Goal: Task Accomplishment & Management: Manage account settings

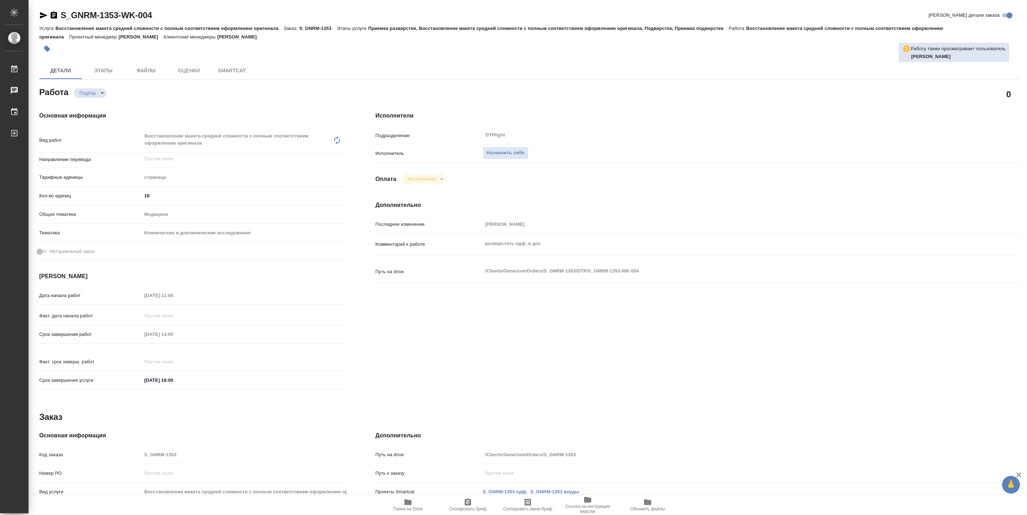
type textarea "x"
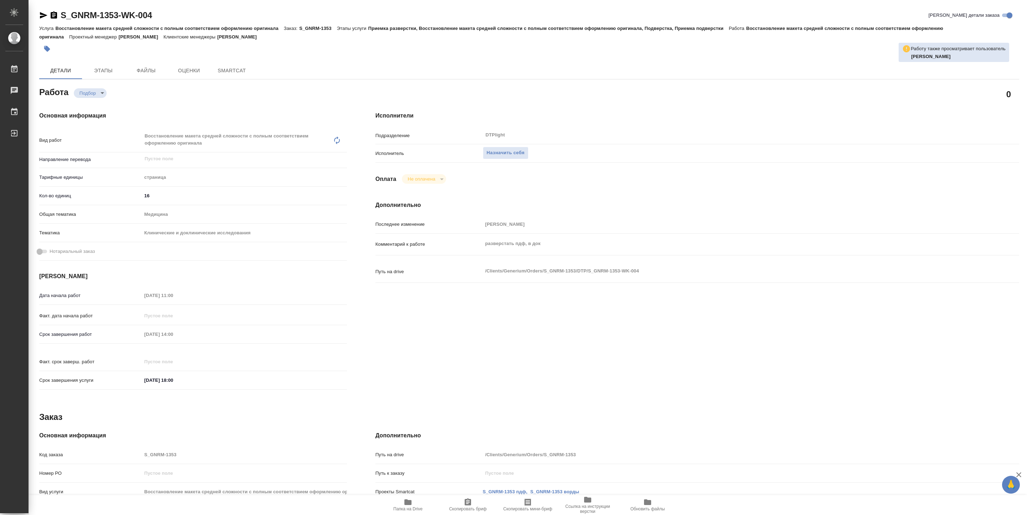
type textarea "x"
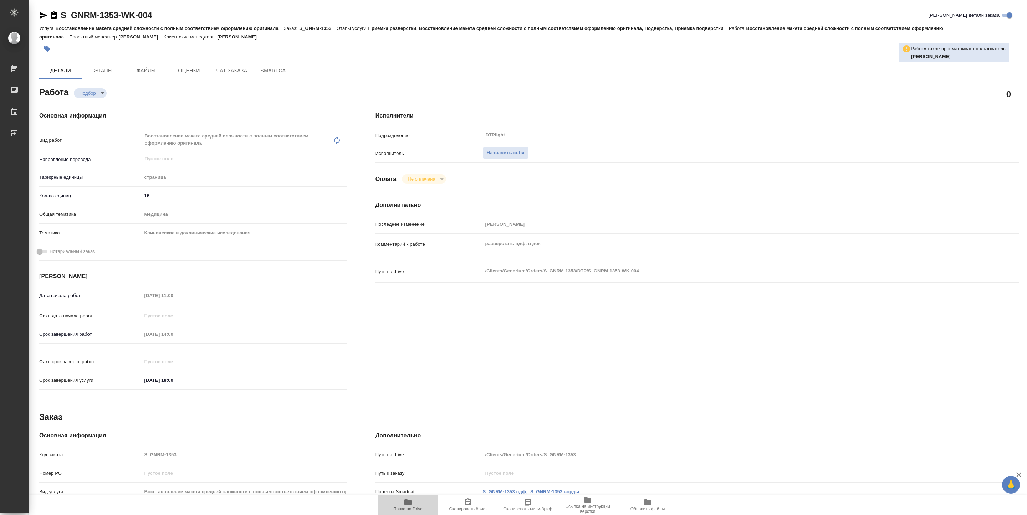
click at [408, 498] on button "Папка на Drive" at bounding box center [408, 505] width 60 height 20
type textarea "x"
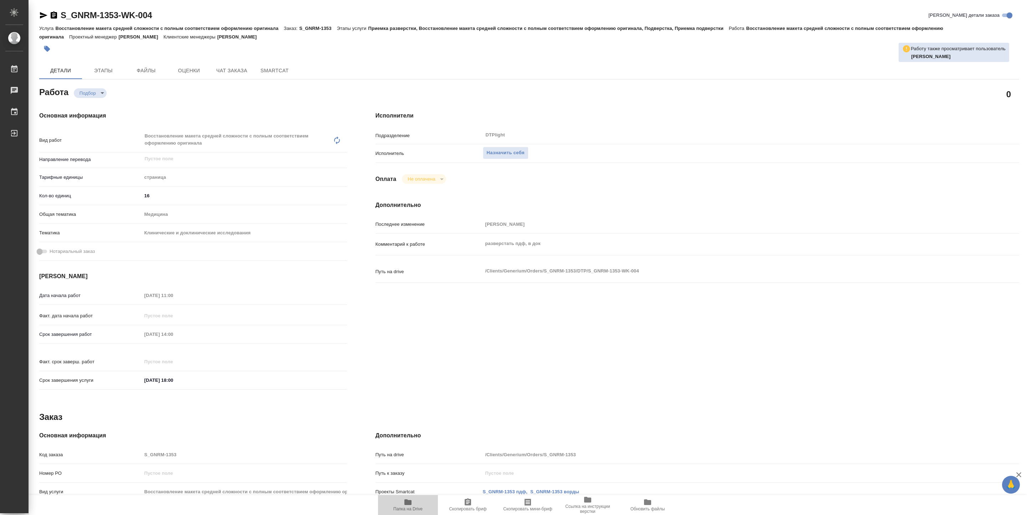
type textarea "x"
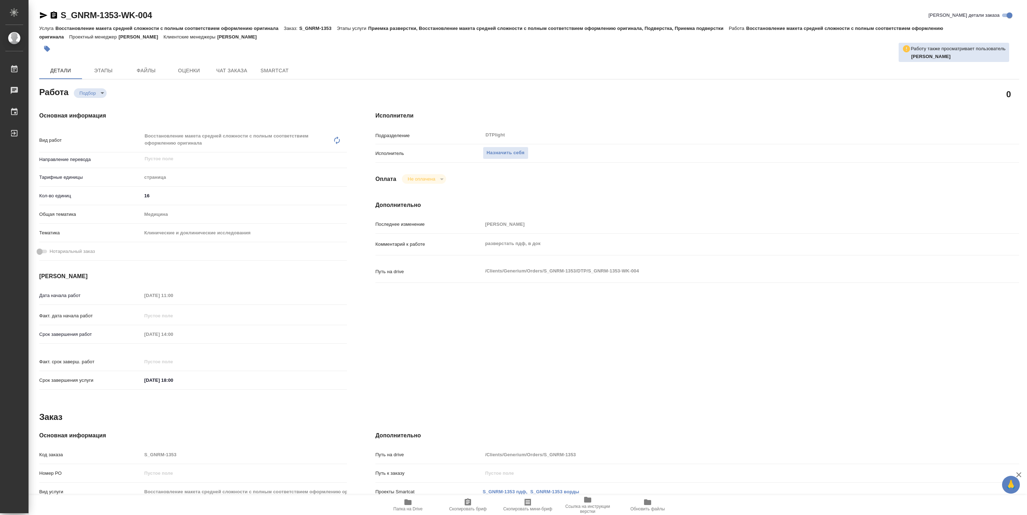
type textarea "x"
click at [488, 152] on span "Назначить себя" at bounding box center [506, 153] width 38 height 8
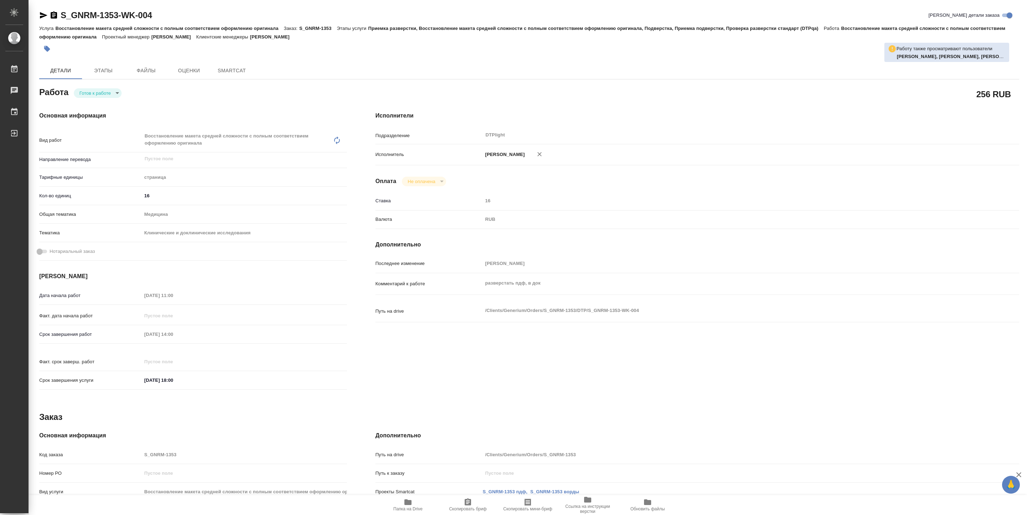
type textarea "x"
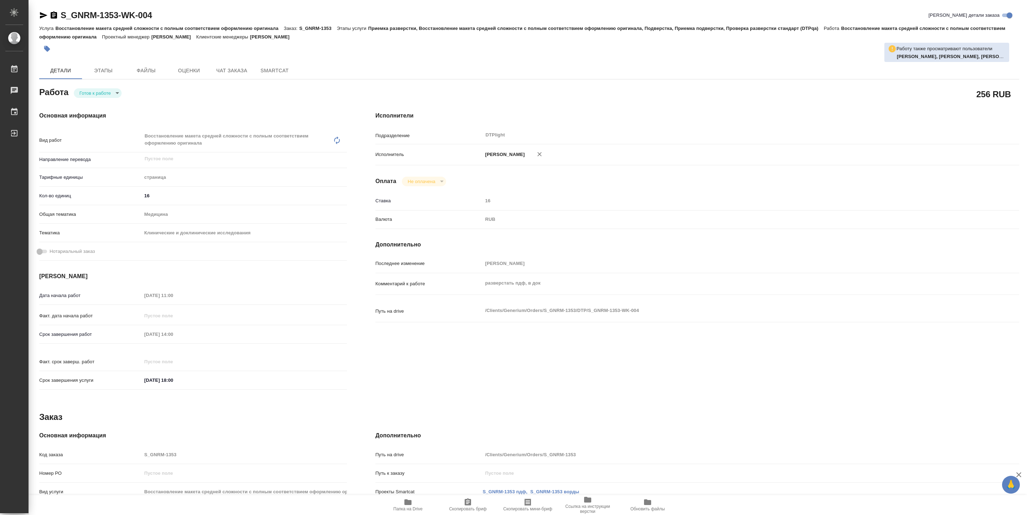
type textarea "x"
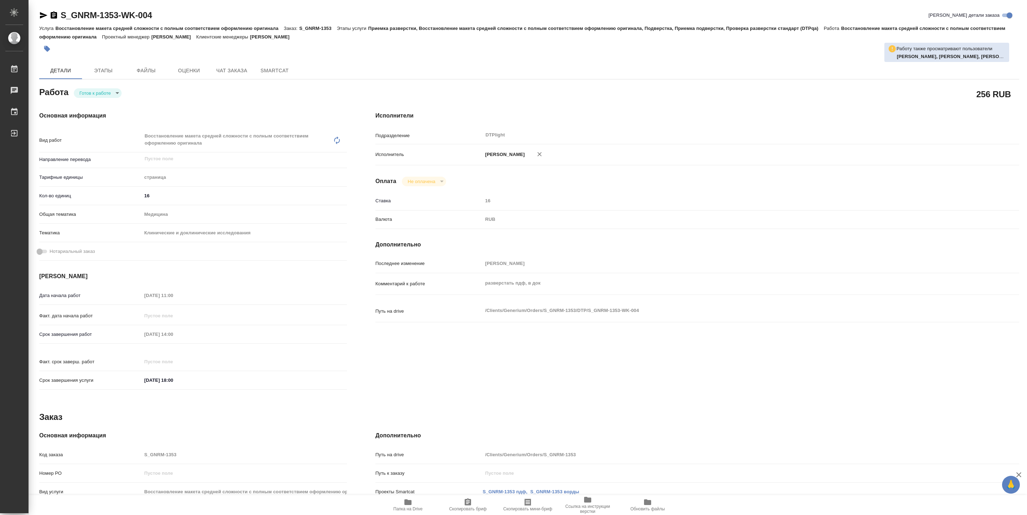
type textarea "x"
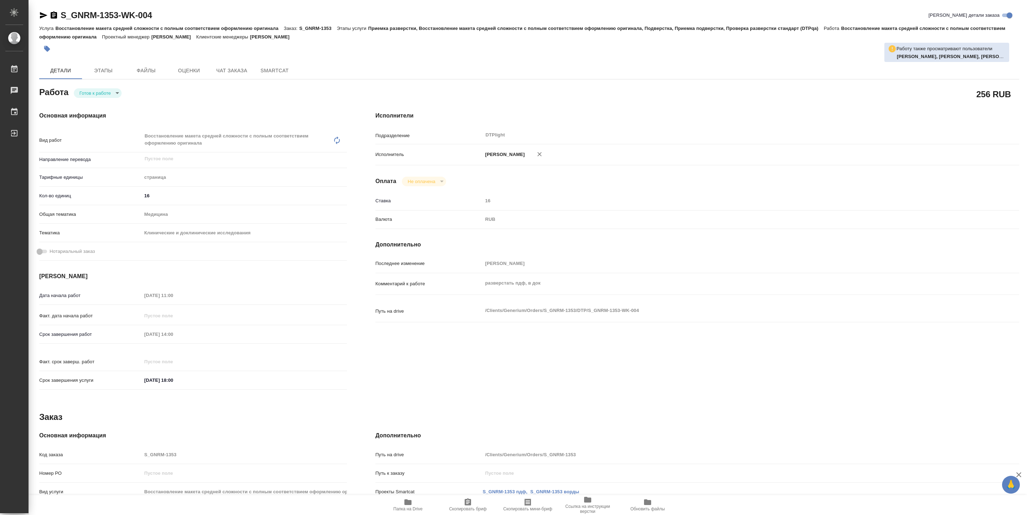
type textarea "x"
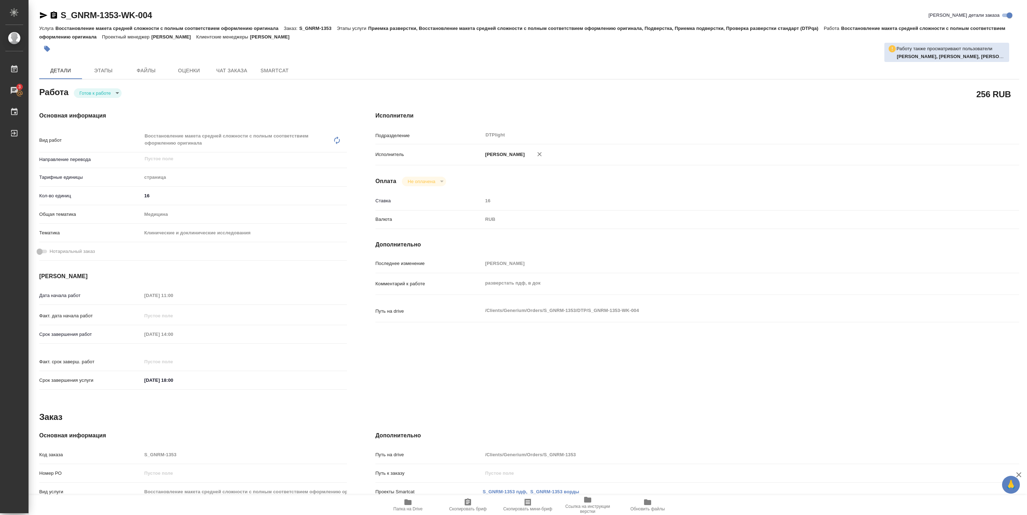
click at [98, 88] on div "Работа Готов к работе readyForWork" at bounding box center [193, 91] width 308 height 13
click at [100, 93] on body "🙏 .cls-1 fill:#fff; AWATERA Pankina Anna Работы 3 Чаты График Выйти S_GNRM-1353…" at bounding box center [513, 257] width 1027 height 515
click at [100, 92] on button "В работе" at bounding box center [91, 93] width 24 height 8
type textarea "x"
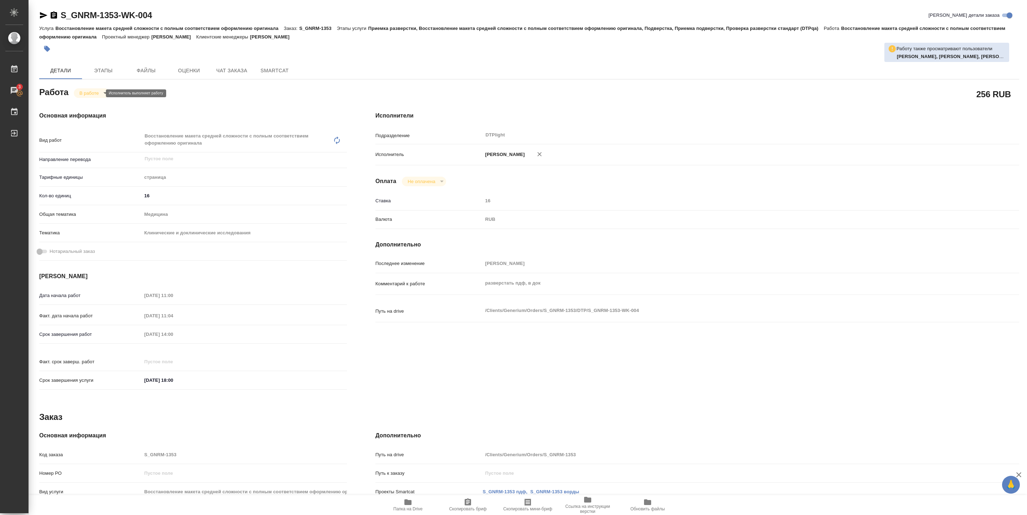
type textarea "x"
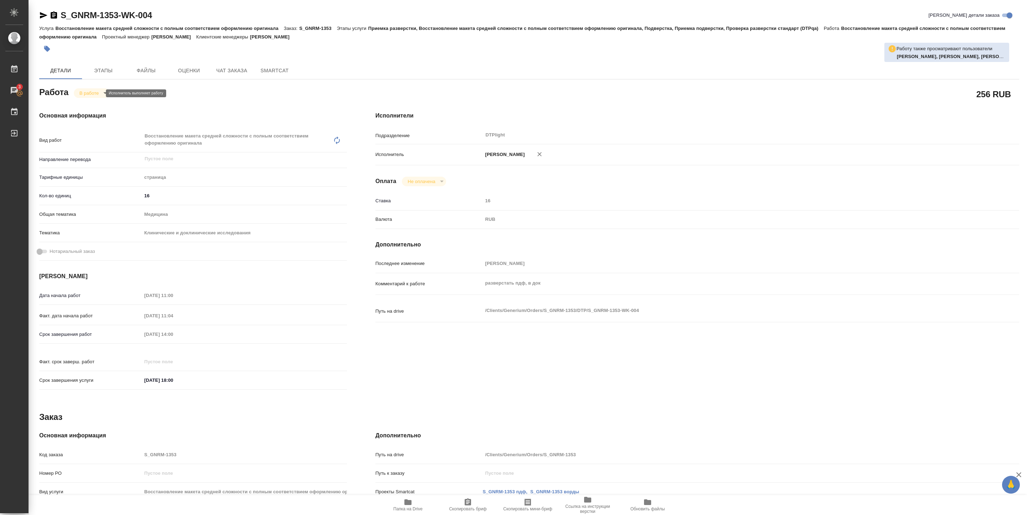
type textarea "x"
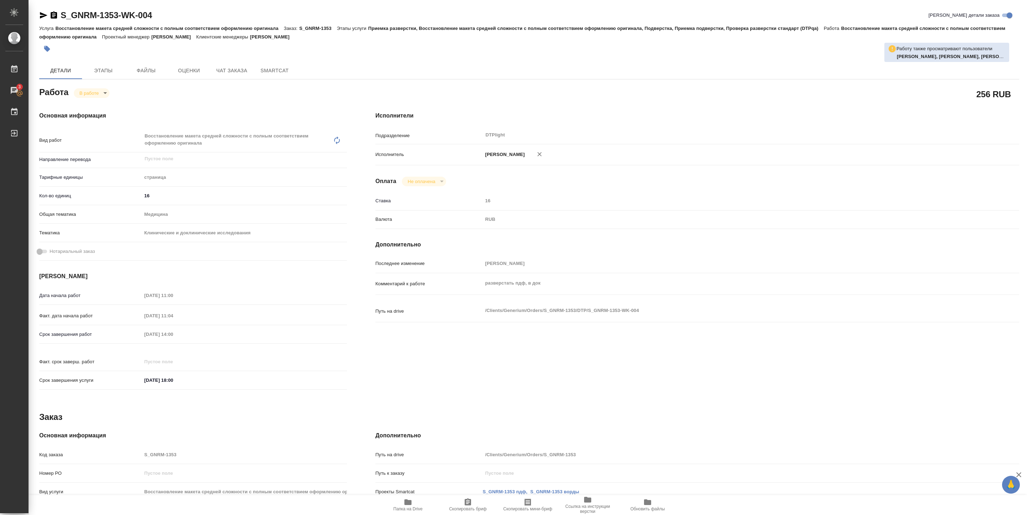
type textarea "x"
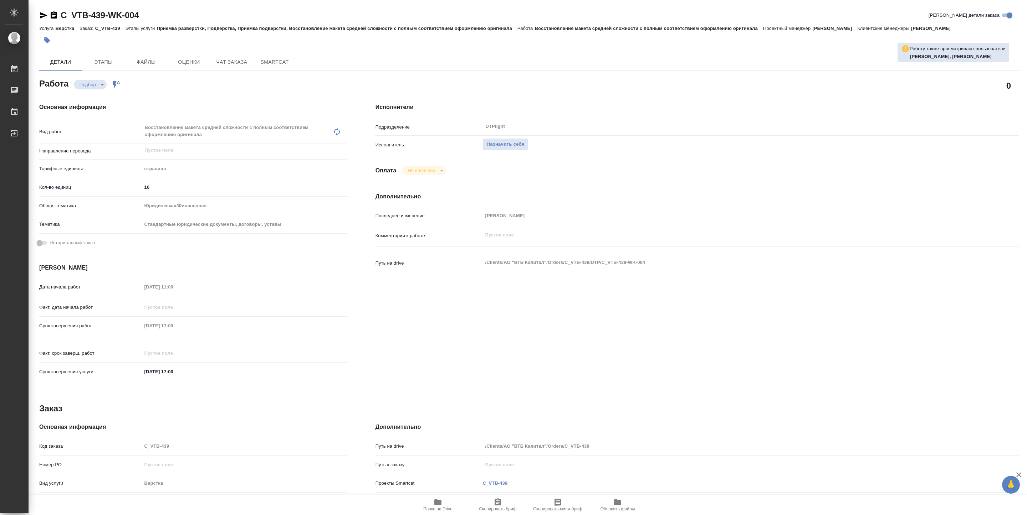
click at [445, 501] on span "Папка на Drive" at bounding box center [437, 505] width 51 height 14
click at [508, 143] on span "Назначить себя" at bounding box center [506, 144] width 38 height 8
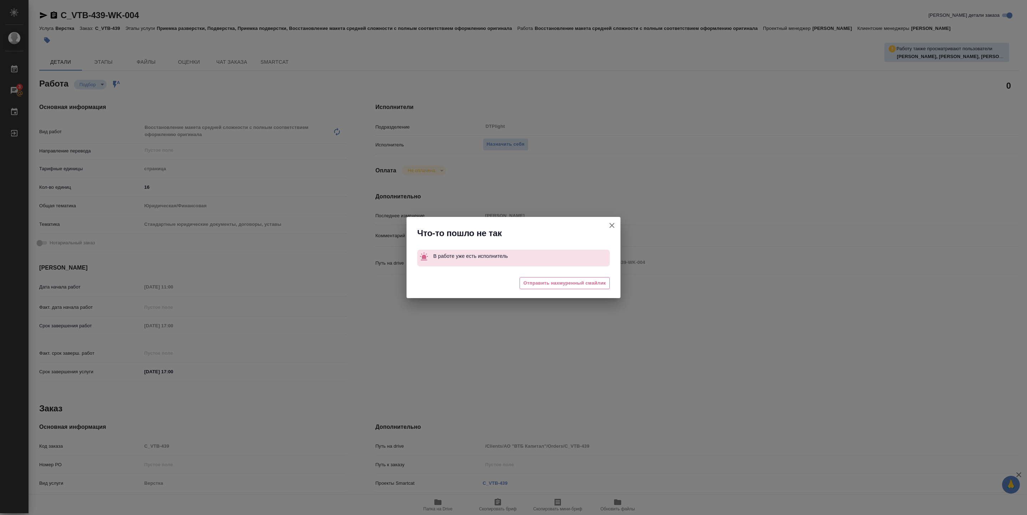
drag, startPoint x: 609, startPoint y: 227, endPoint x: 529, endPoint y: 171, distance: 97.8
click at [609, 226] on icon "button" at bounding box center [611, 225] width 9 height 9
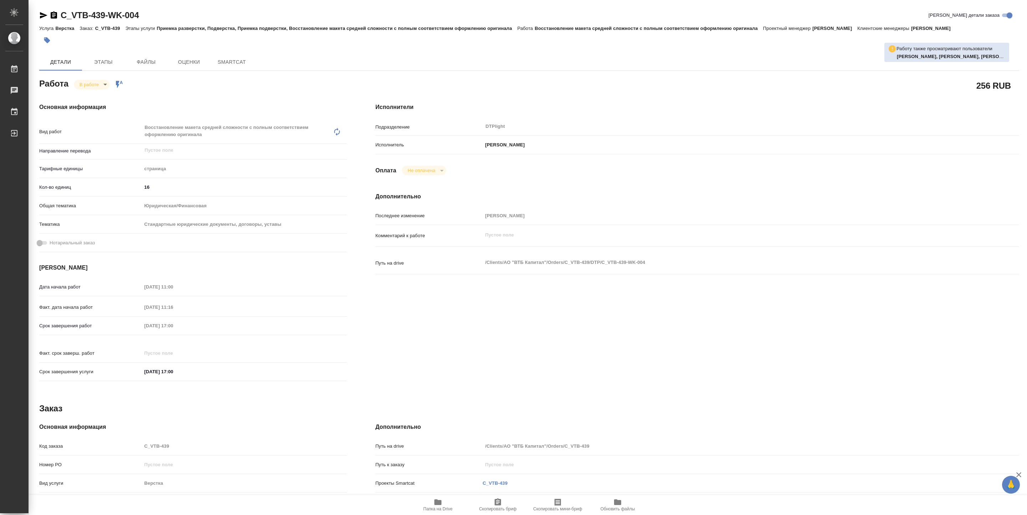
type textarea "x"
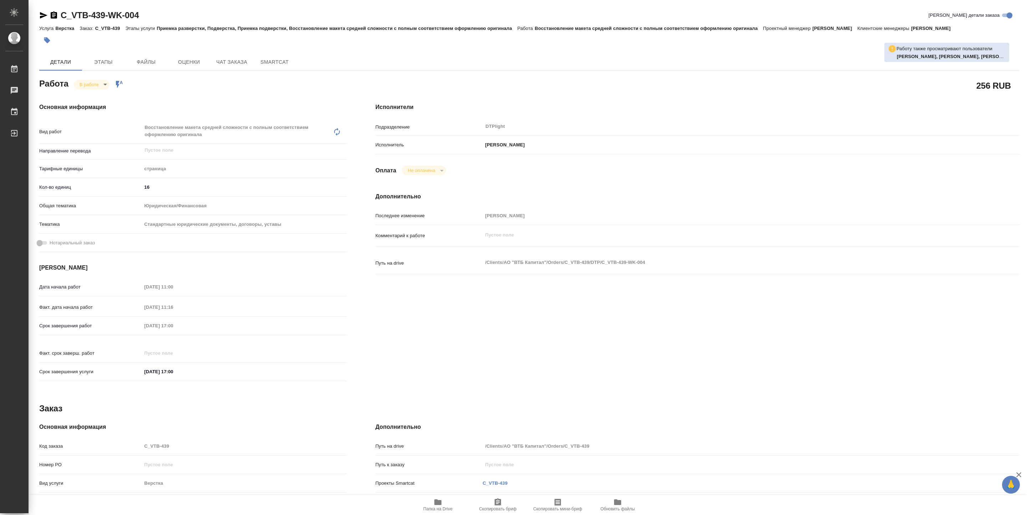
type textarea "x"
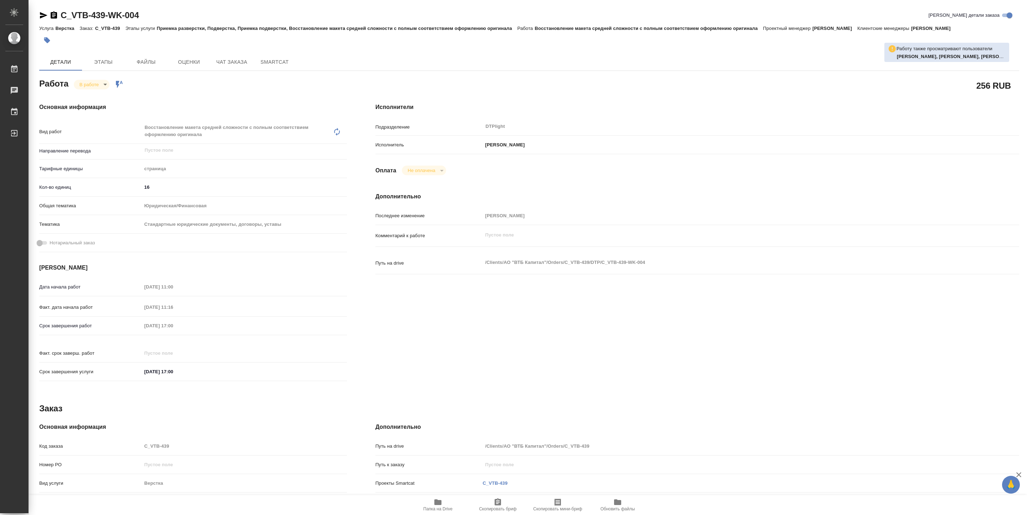
type textarea "x"
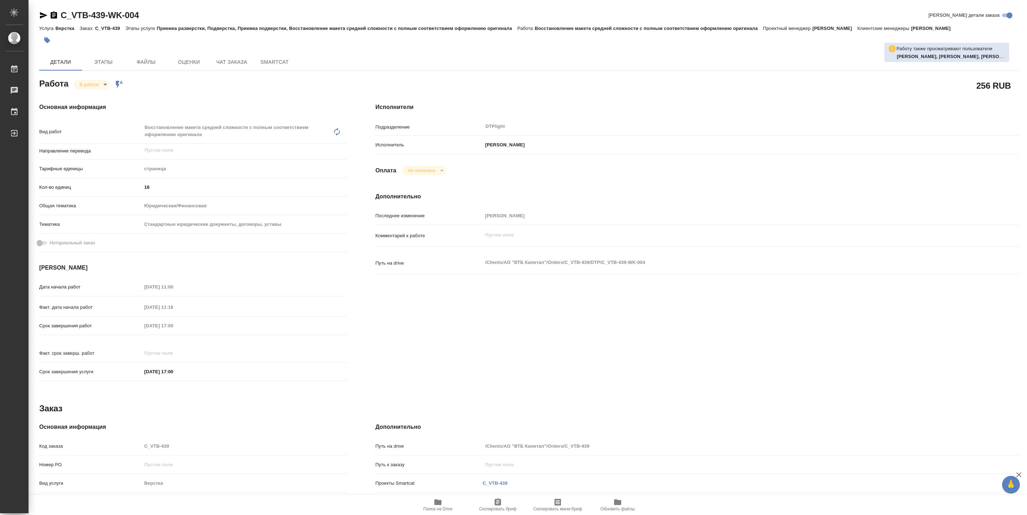
type textarea "x"
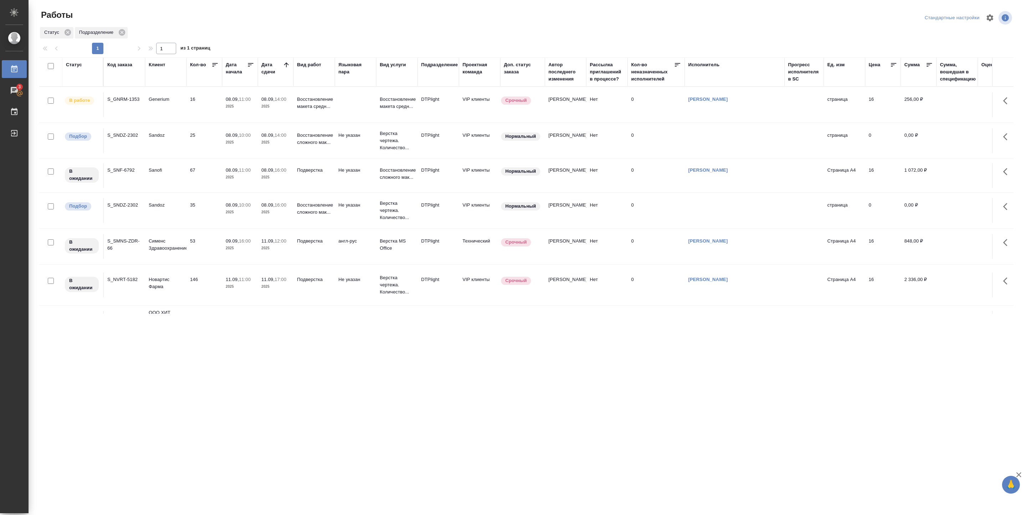
click at [202, 113] on td "16" at bounding box center [204, 104] width 36 height 25
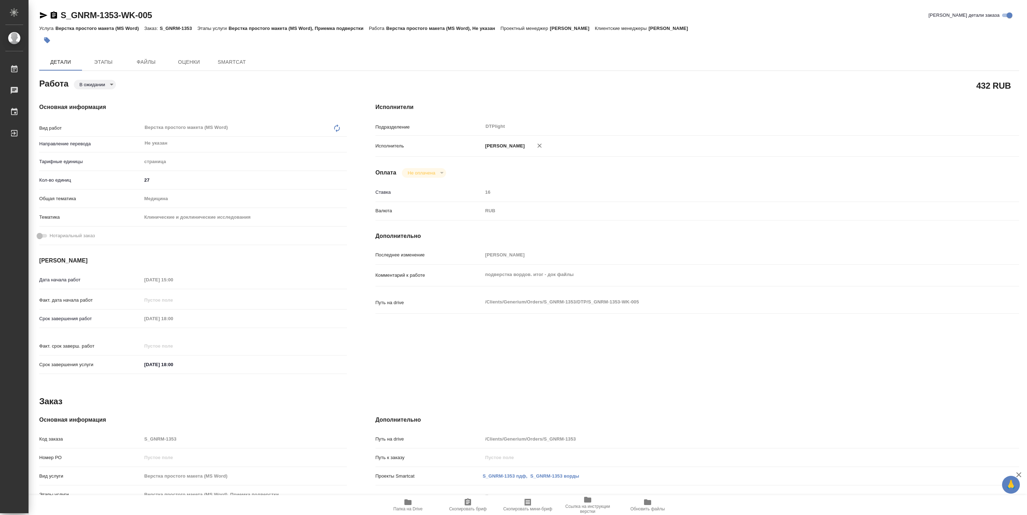
type textarea "x"
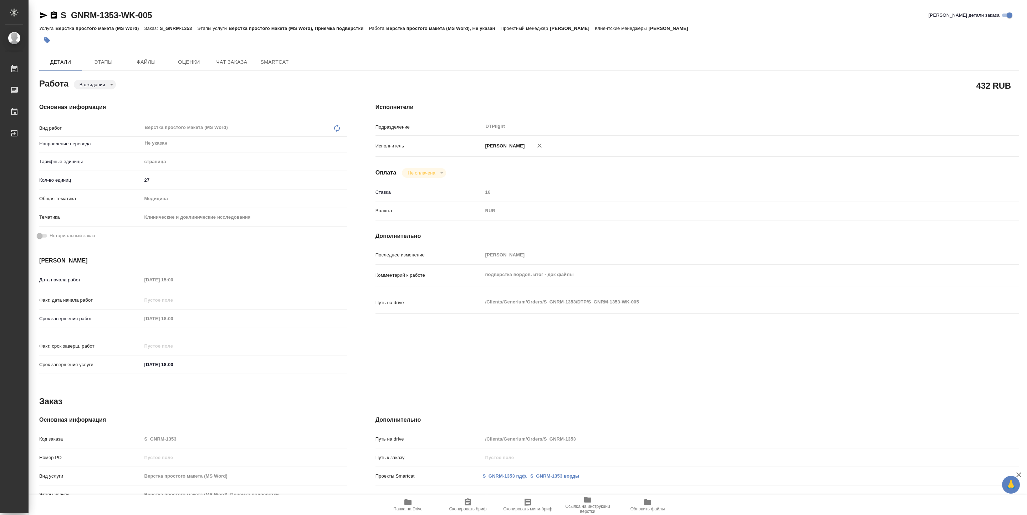
type textarea "x"
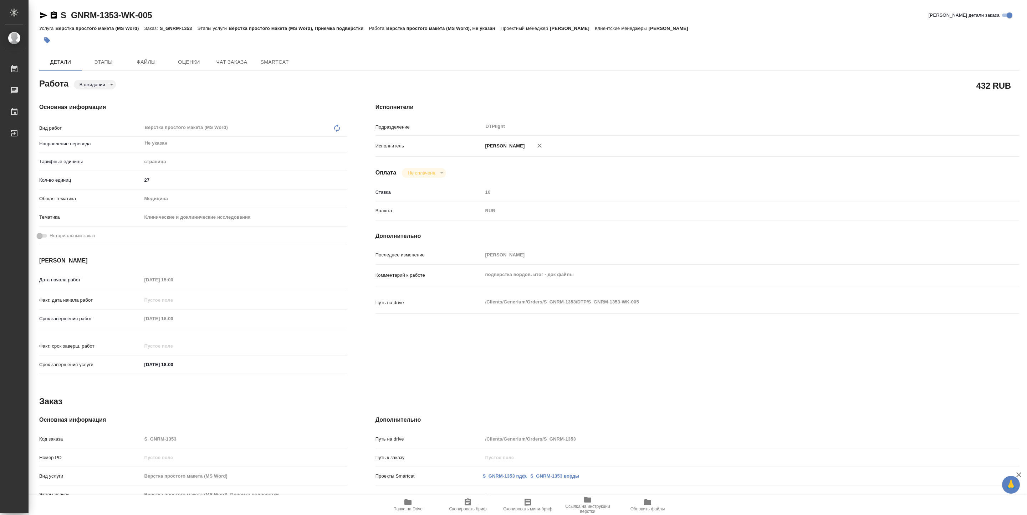
type textarea "x"
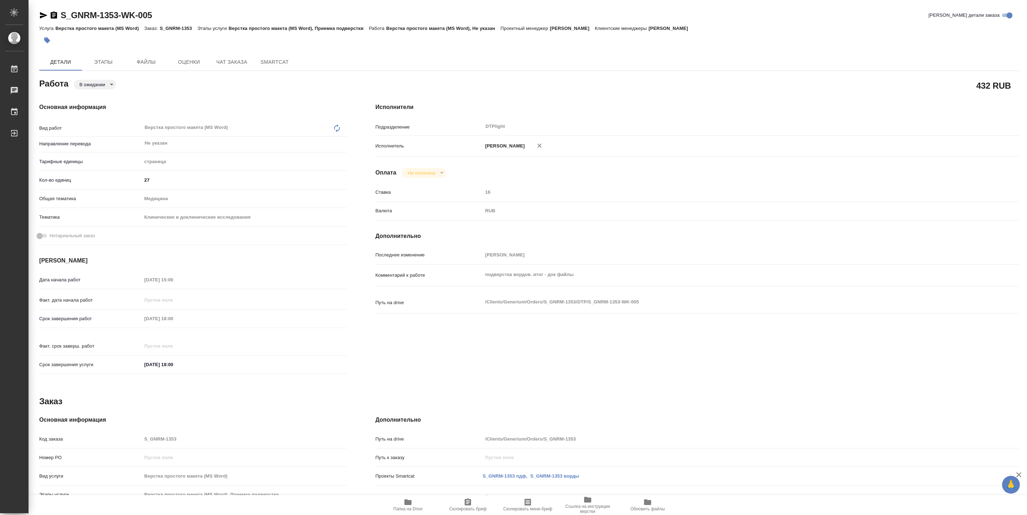
type textarea "x"
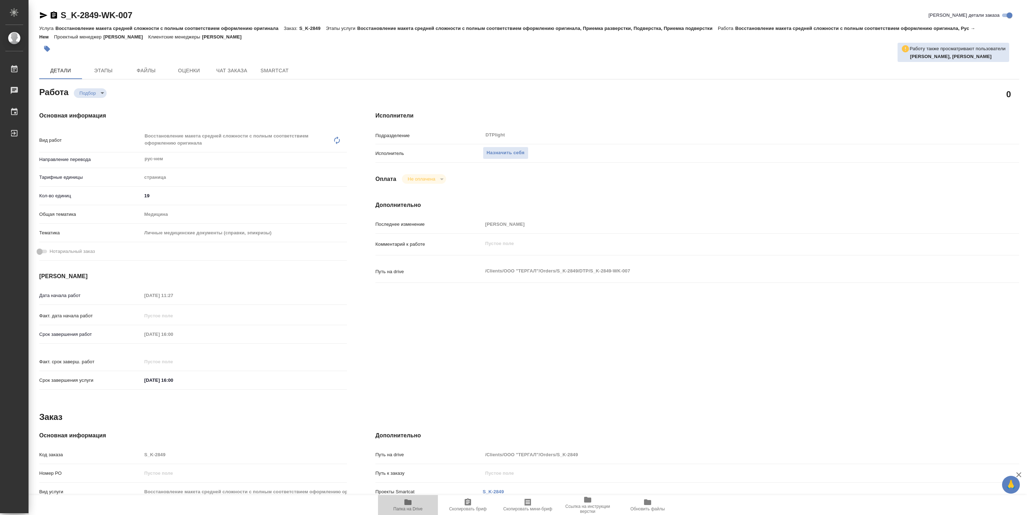
click at [409, 500] on icon "button" at bounding box center [407, 503] width 7 height 6
type textarea "x"
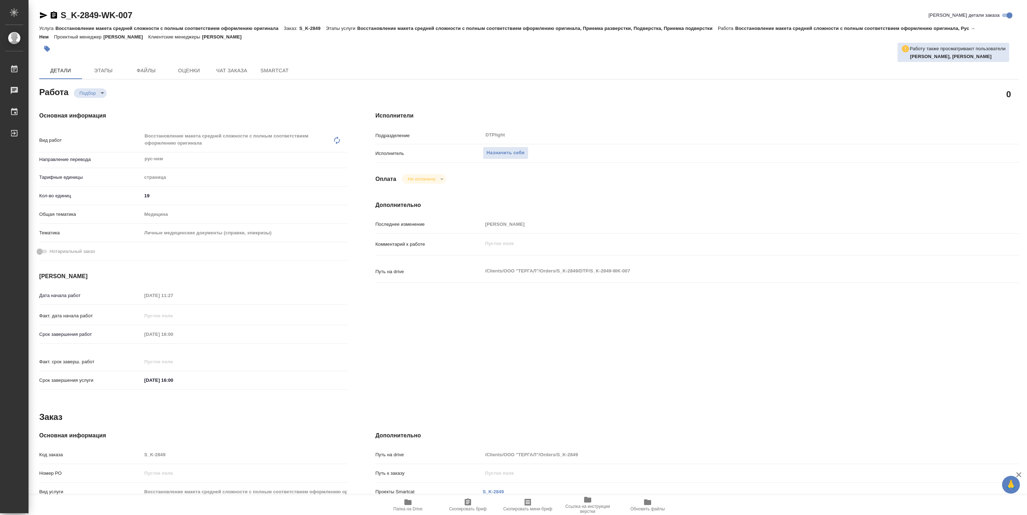
type textarea "x"
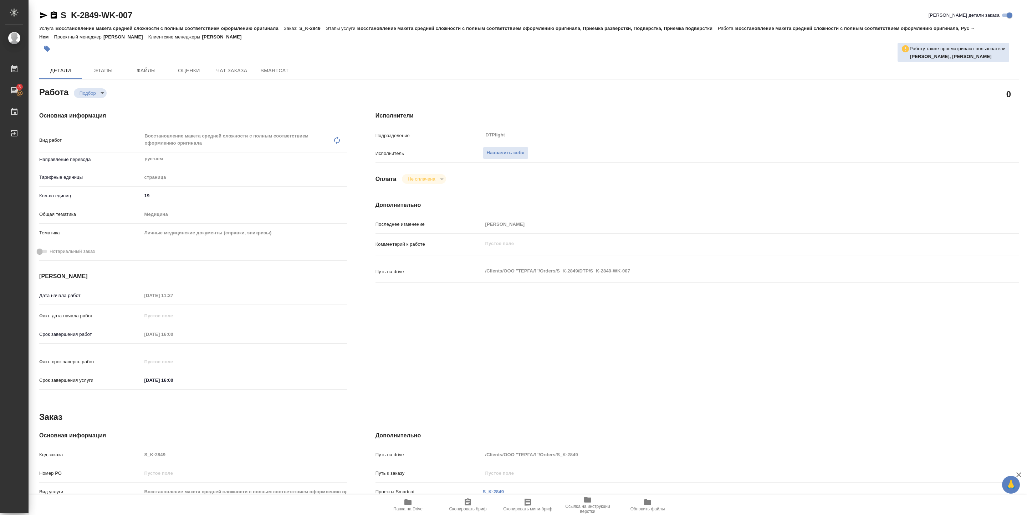
type textarea "x"
